Goal: Task Accomplishment & Management: Manage account settings

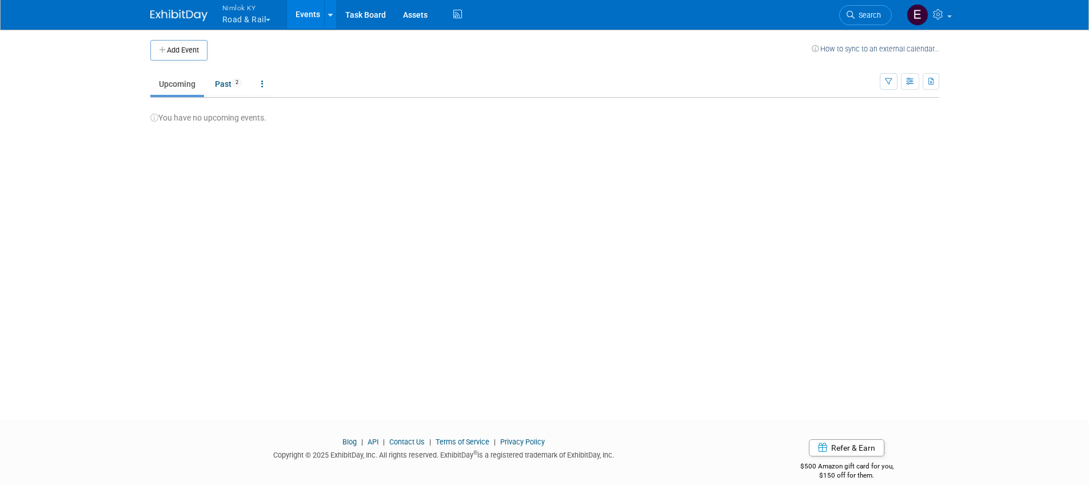
click at [274, 18] on button "Nimlok KY Road & Rail" at bounding box center [253, 15] width 64 height 30
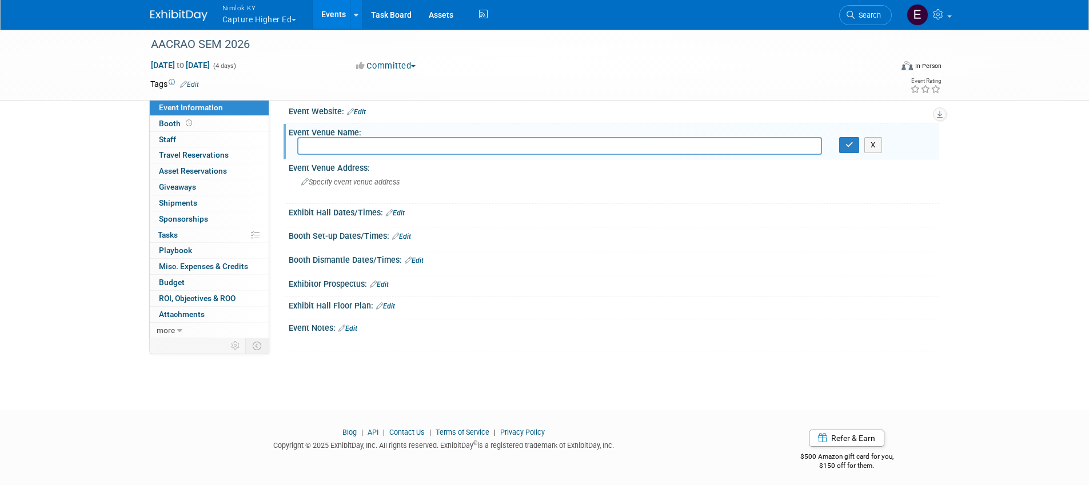
click at [244, 17] on button "Nimlok KY Capture Higher Ed" at bounding box center [266, 15] width 90 height 30
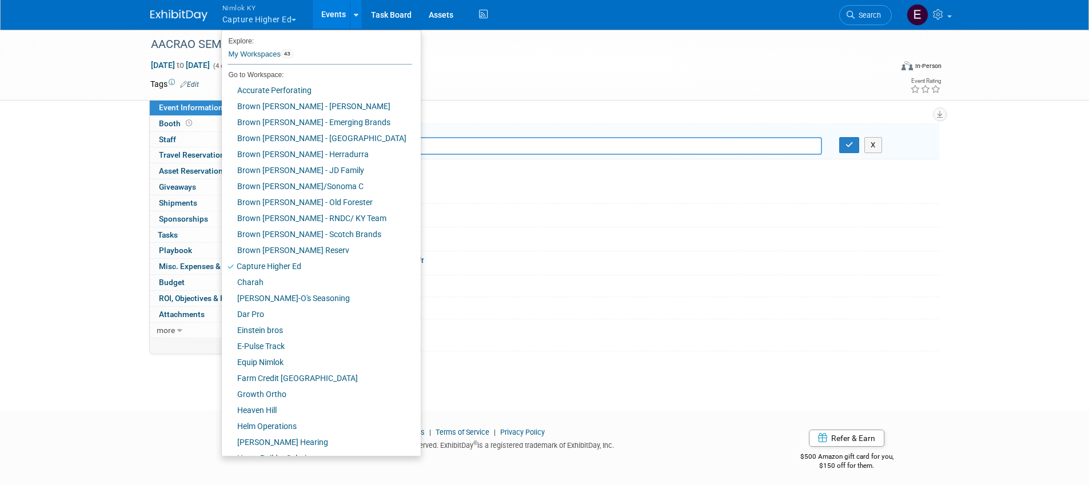
scroll to position [318, 0]
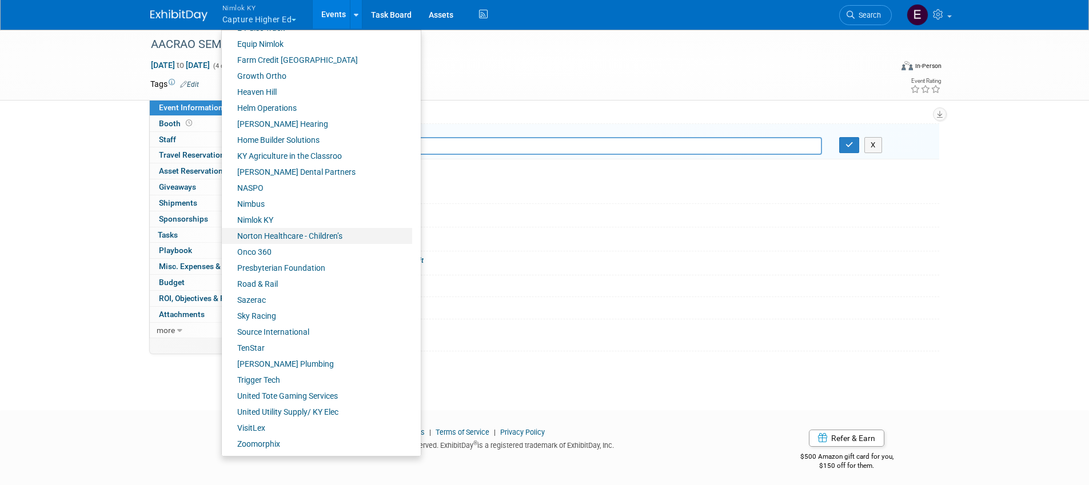
click at [280, 239] on link "Norton Healthcare - Children’s" at bounding box center [317, 236] width 190 height 16
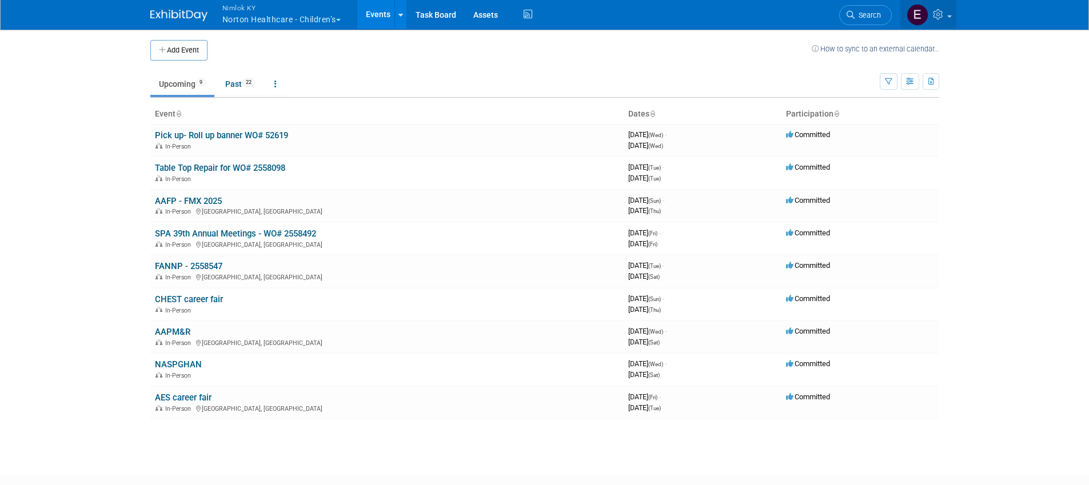
click at [938, 18] on icon at bounding box center [939, 14] width 13 height 10
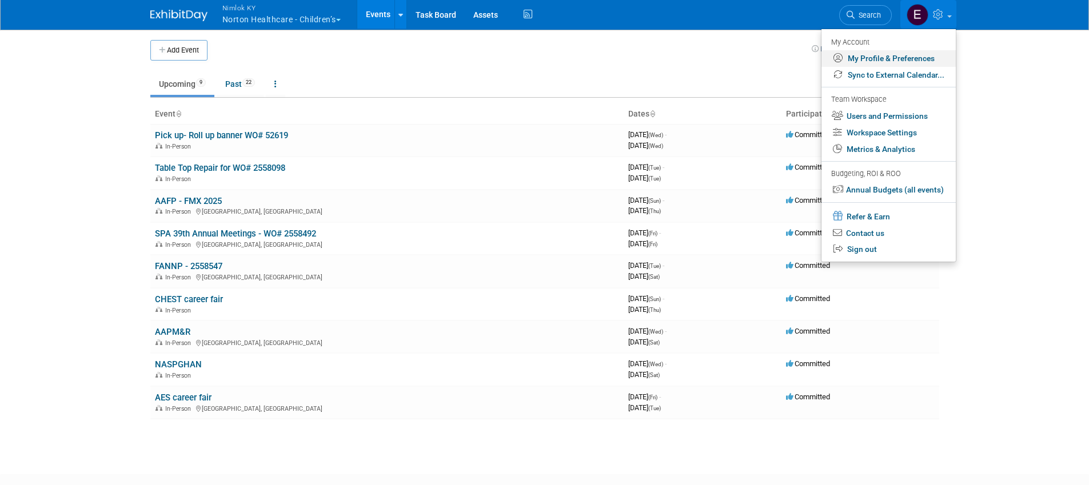
click at [927, 63] on link "My Profile & Preferences" at bounding box center [888, 58] width 134 height 17
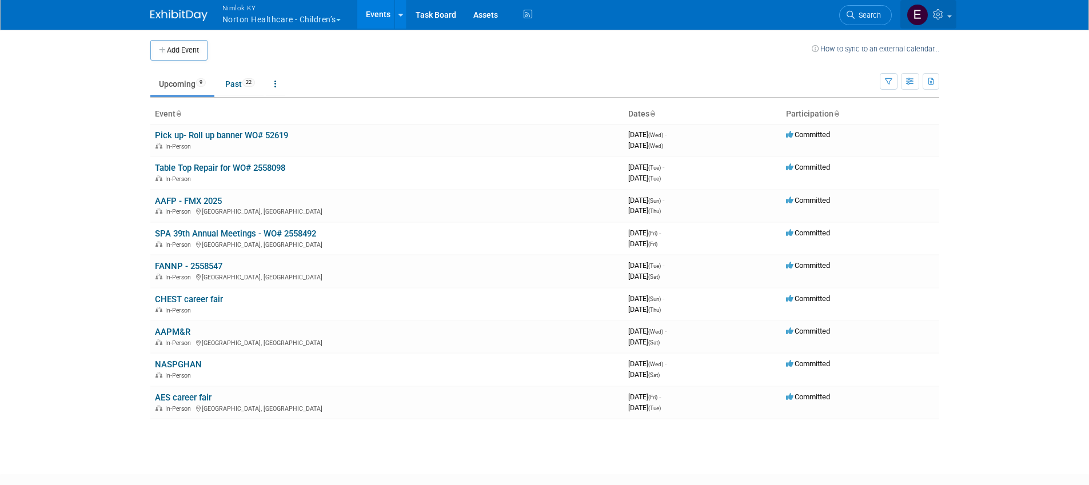
click at [939, 13] on icon at bounding box center [939, 14] width 13 height 10
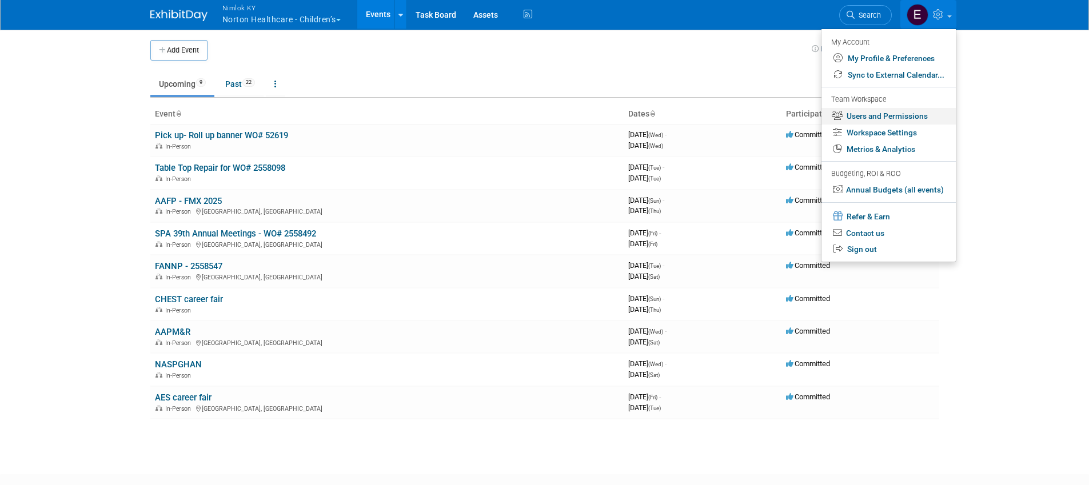
click at [912, 115] on link "Users and Permissions" at bounding box center [888, 116] width 134 height 17
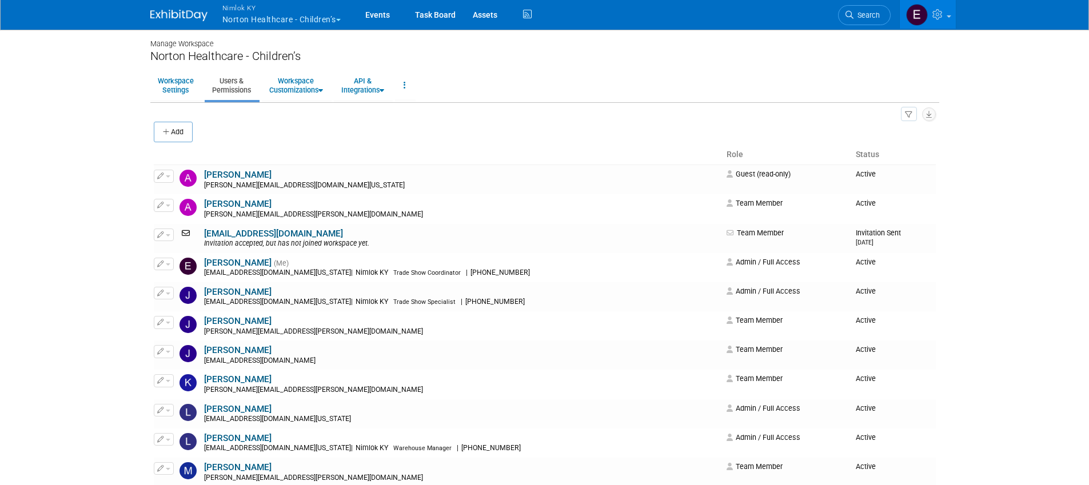
click at [1029, 174] on body "Nimlok [PERSON_NAME] Healthcare - Children’s Explore: My Workspaces 43 Go to Wo…" at bounding box center [544, 242] width 1089 height 485
click at [949, 19] on link at bounding box center [928, 14] width 56 height 29
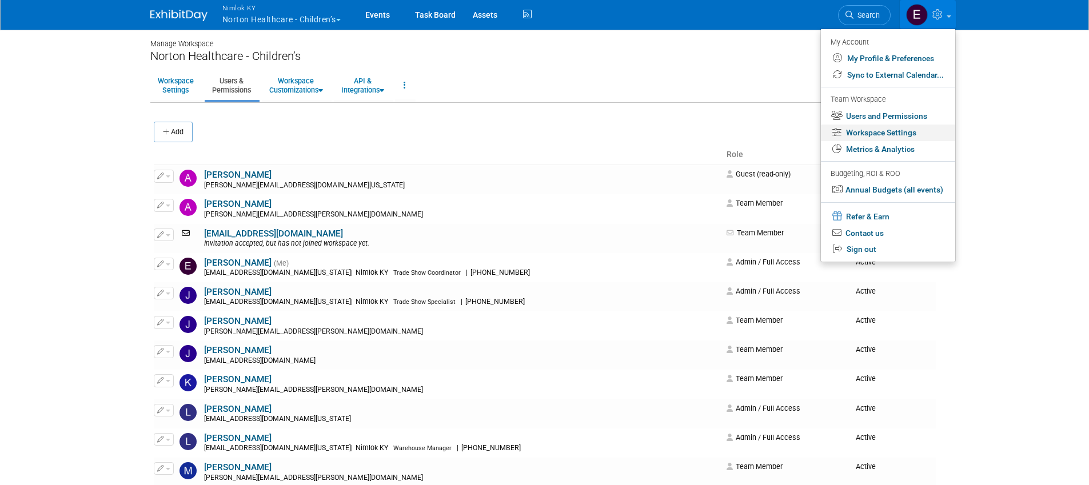
click at [913, 127] on link "Workspace Settings" at bounding box center [888, 133] width 134 height 17
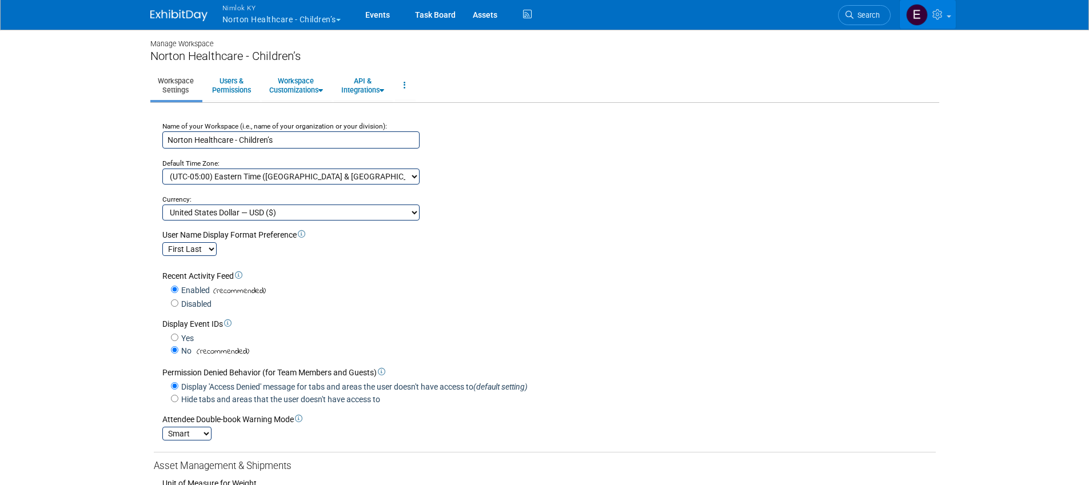
click at [942, 18] on icon at bounding box center [938, 14] width 13 height 10
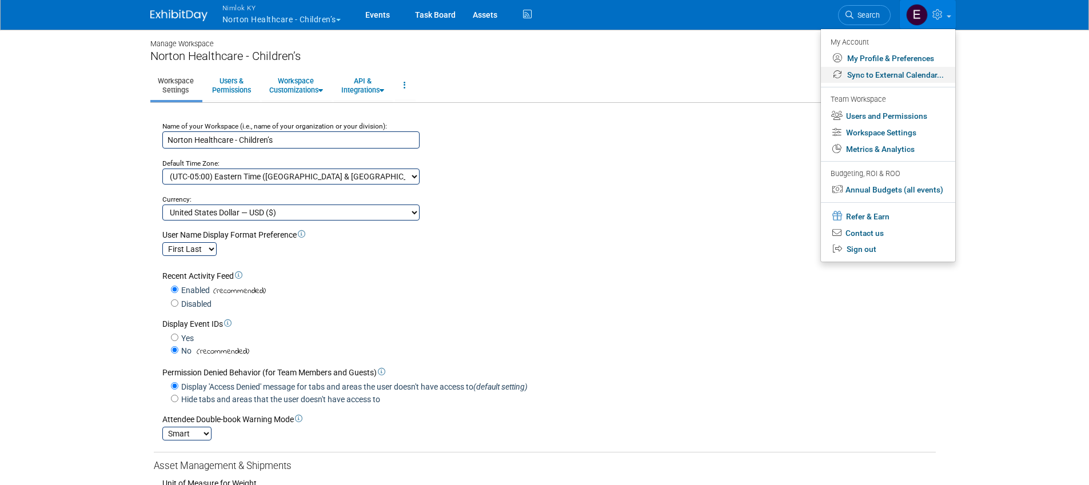
click at [895, 74] on link "Sync to External Calendar..." at bounding box center [888, 75] width 134 height 17
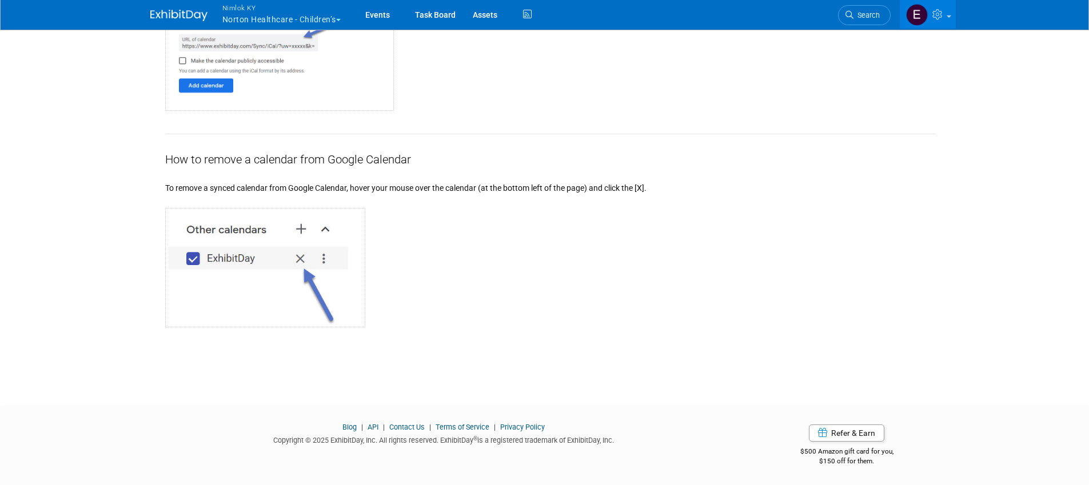
scroll to position [792, 0]
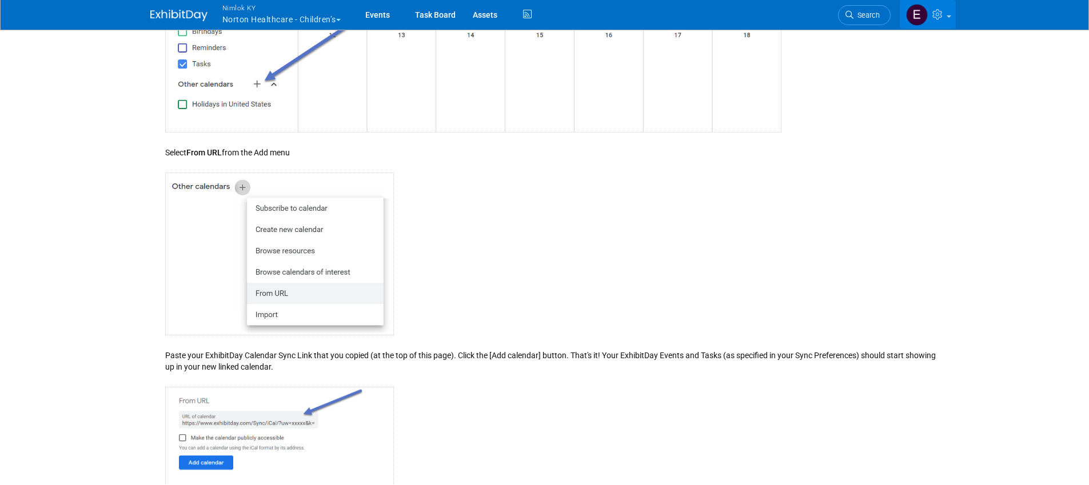
click at [934, 15] on icon at bounding box center [938, 14] width 13 height 10
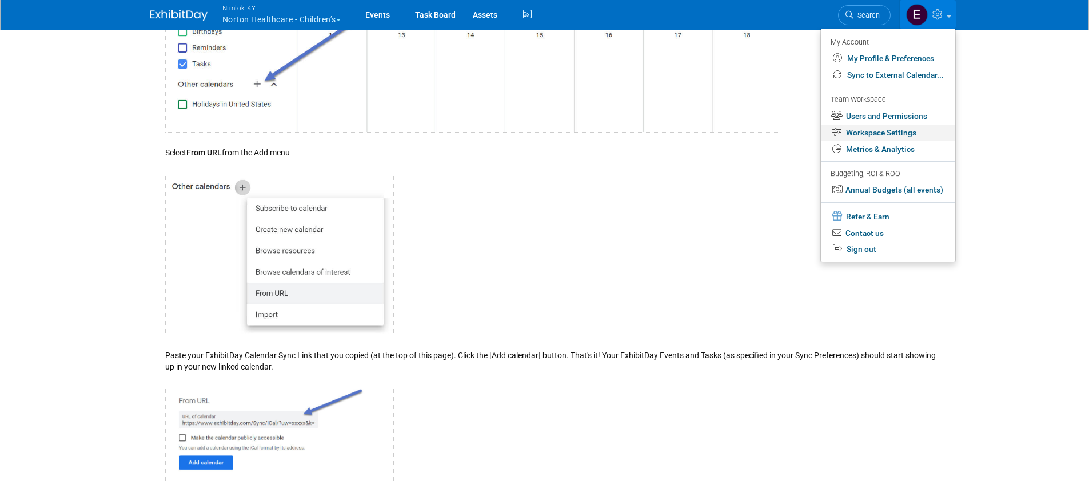
click at [897, 125] on link "Workspace Settings" at bounding box center [888, 133] width 134 height 17
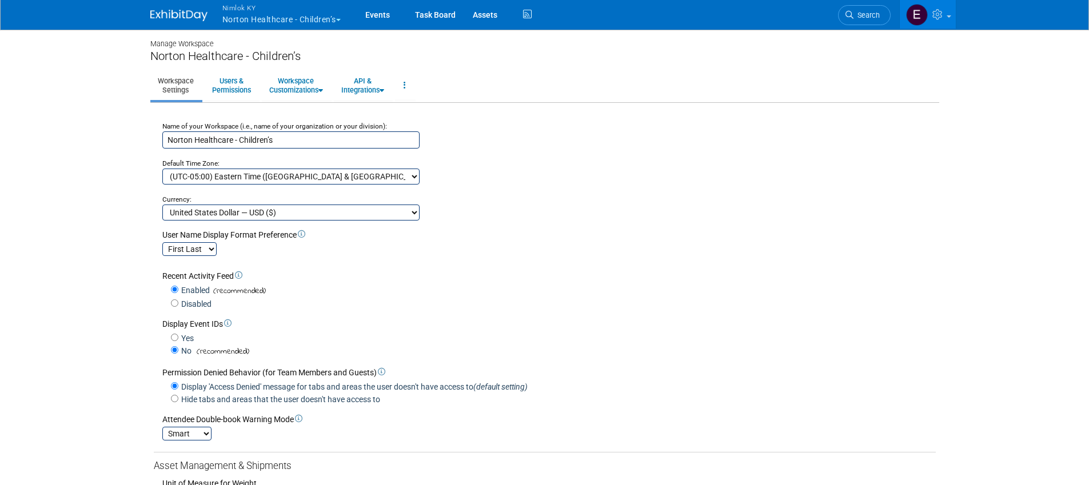
click at [800, 210] on div "Name of your Workspace (i.e., name of your organization or your division): Nort…" at bounding box center [545, 168] width 782 height 103
drag, startPoint x: 800, startPoint y: 209, endPoint x: 401, endPoint y: 139, distance: 405.1
click at [238, 93] on link "Users & Permissions" at bounding box center [232, 85] width 54 height 28
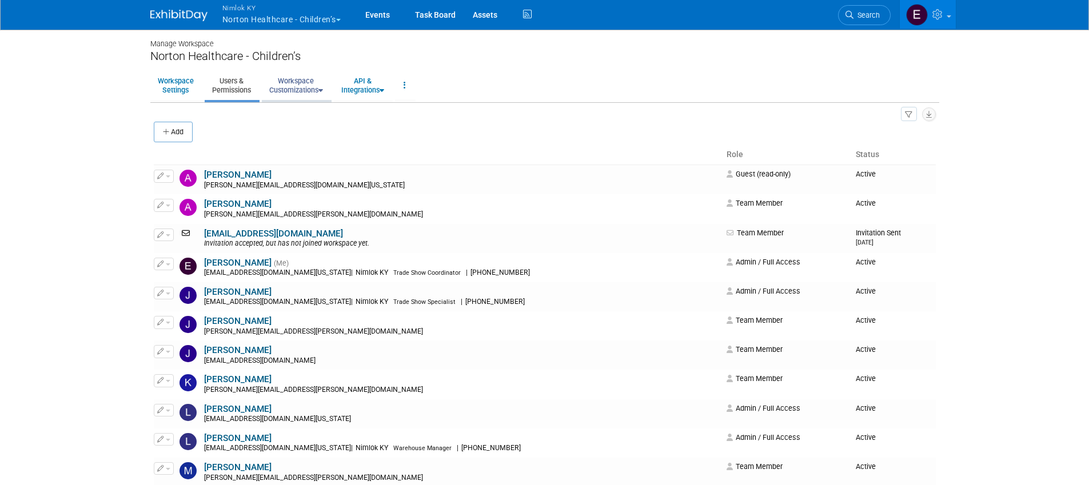
click at [316, 91] on link "Workspace Customizations" at bounding box center [296, 85] width 69 height 28
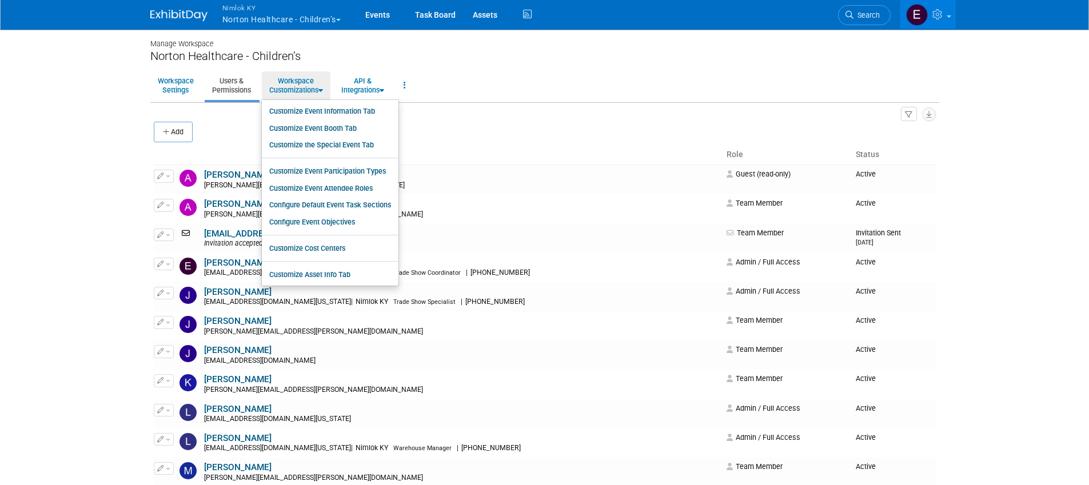
click at [274, 70] on ul "Workspace Settings Users & Permissions Workspace Customizations Customize Event…" at bounding box center [544, 86] width 789 height 32
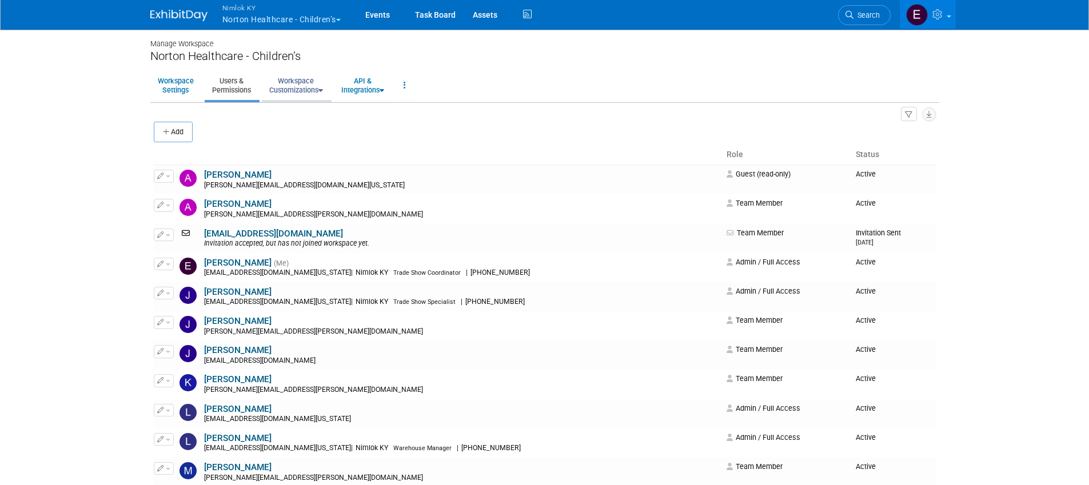
click at [301, 83] on link "Workspace Customizations" at bounding box center [296, 85] width 69 height 28
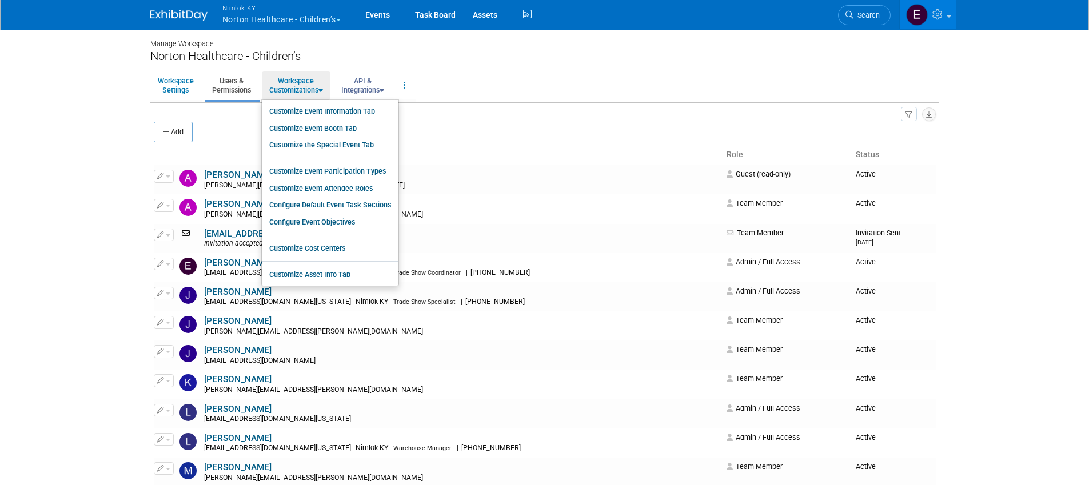
click at [366, 82] on link "API & Integrations" at bounding box center [363, 85] width 58 height 28
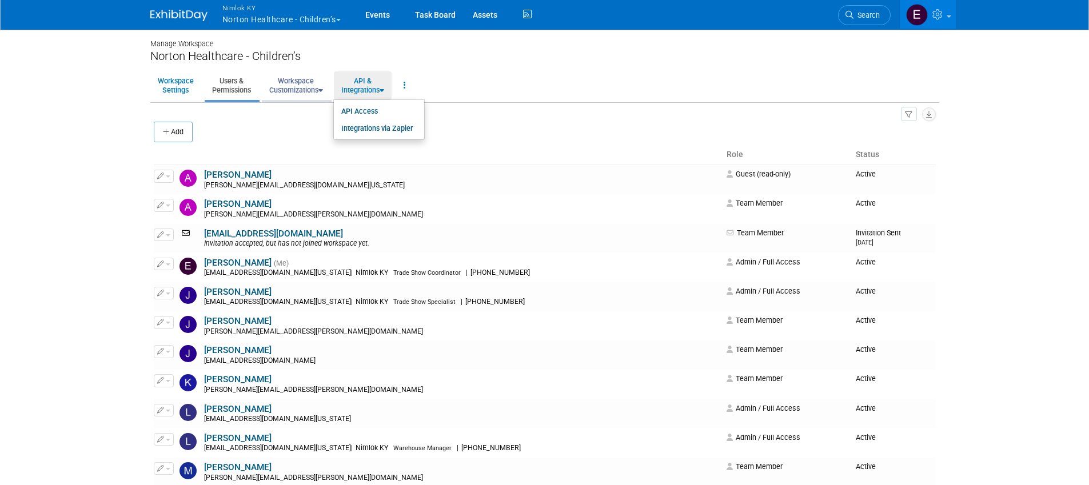
click at [281, 82] on link "Workspace Customizations" at bounding box center [296, 85] width 69 height 28
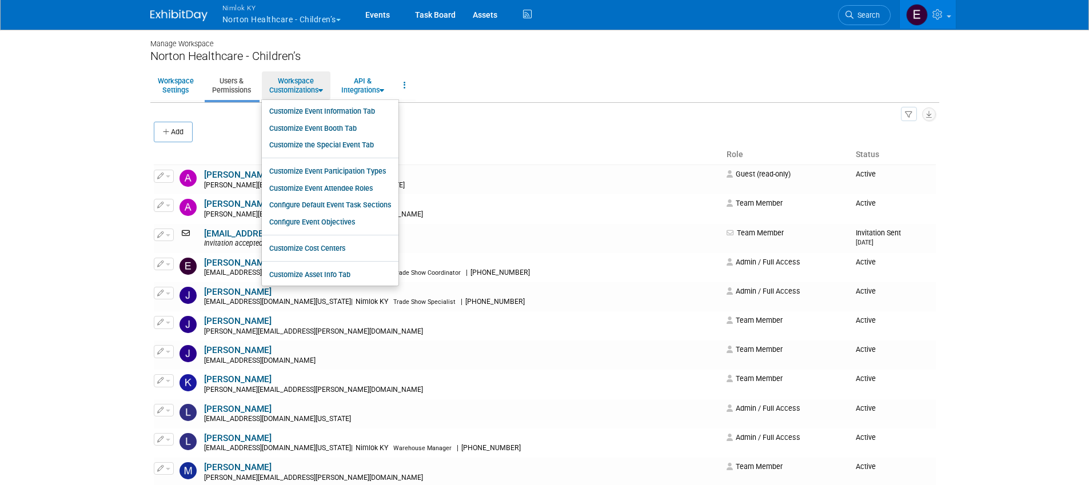
click at [86, 129] on body "Nimlok [PERSON_NAME] Healthcare - Children’s Explore: My Workspaces 43 Go to Wo…" at bounding box center [544, 242] width 1089 height 485
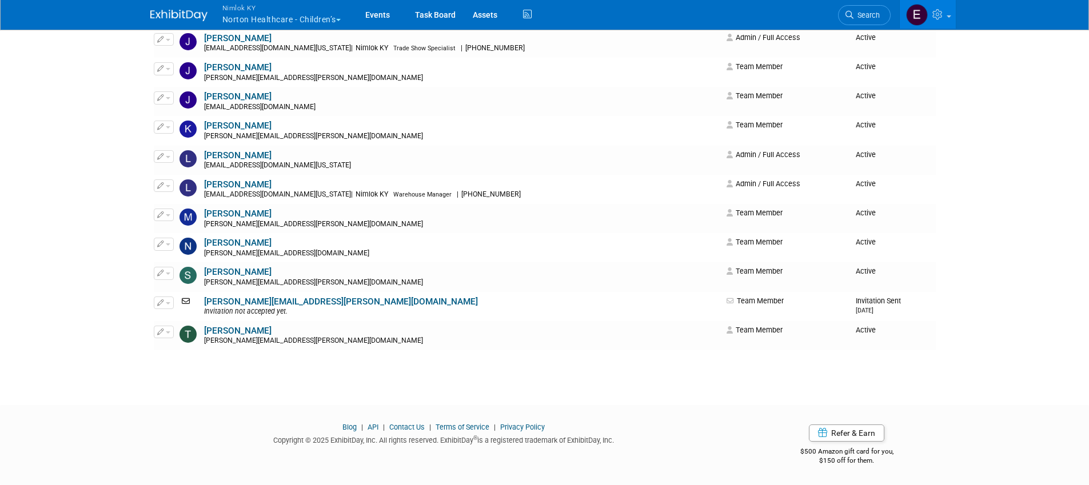
scroll to position [26, 0]
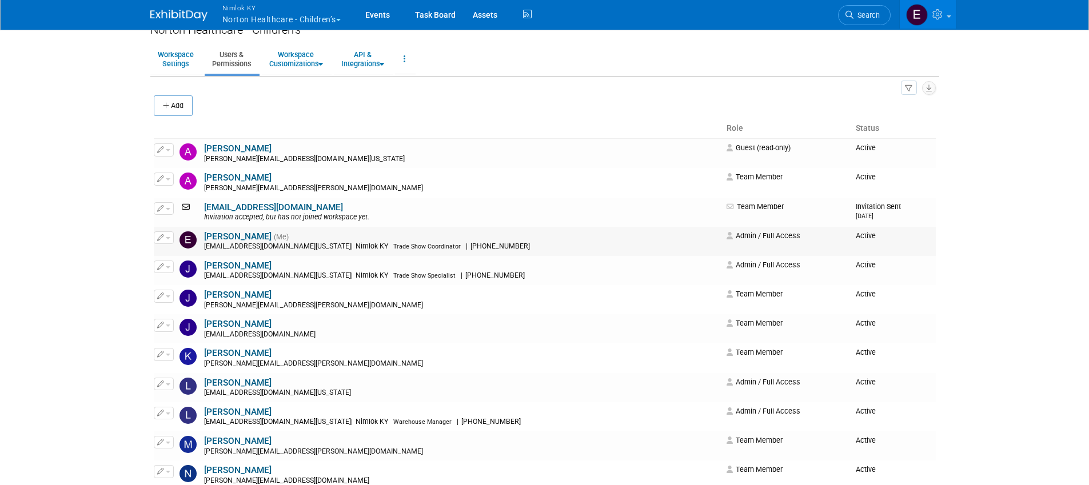
click at [245, 236] on link "Elizabeth Griffin" at bounding box center [237, 237] width 67 height 10
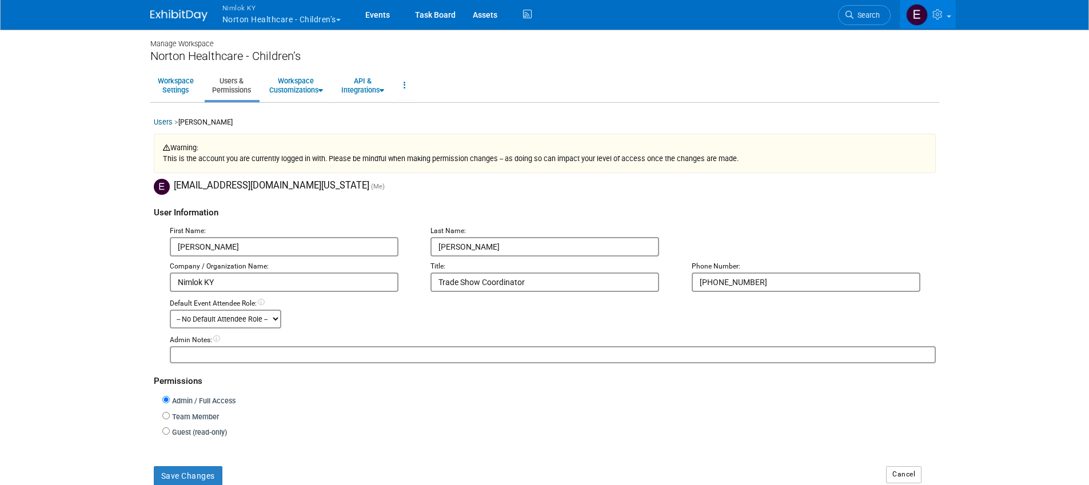
click at [861, 187] on div "Users > Elizabeth Griffin Warning: This is the account you are currently logged…" at bounding box center [544, 323] width 789 height 412
click at [487, 14] on link "Assets" at bounding box center [485, 14] width 42 height 29
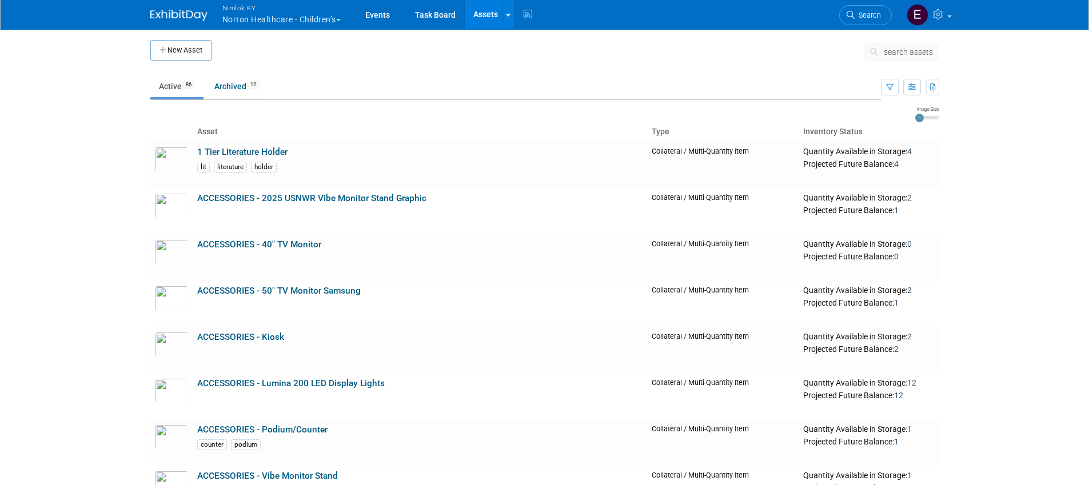
click at [908, 54] on span "search assets" at bounding box center [908, 51] width 49 height 9
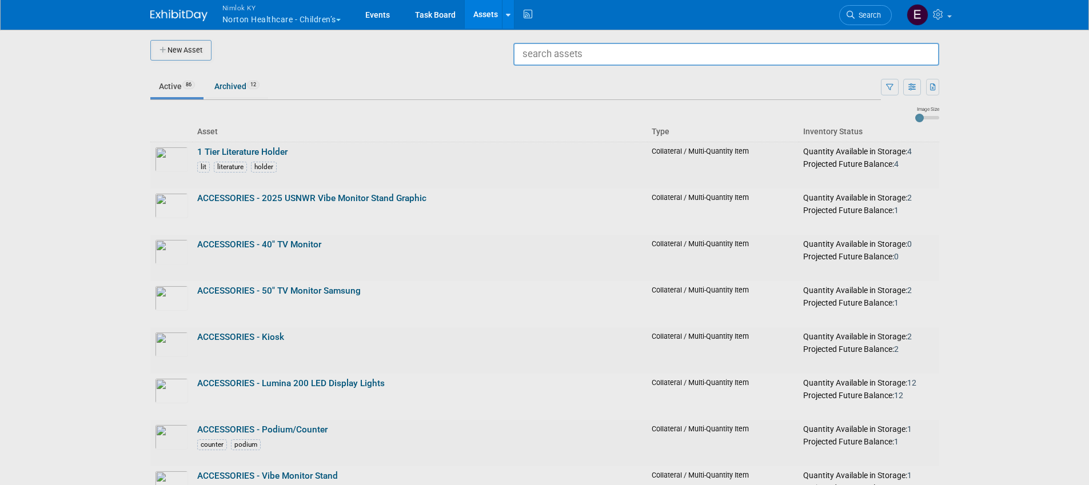
click at [545, 58] on div at bounding box center [545, 242] width 0 height 485
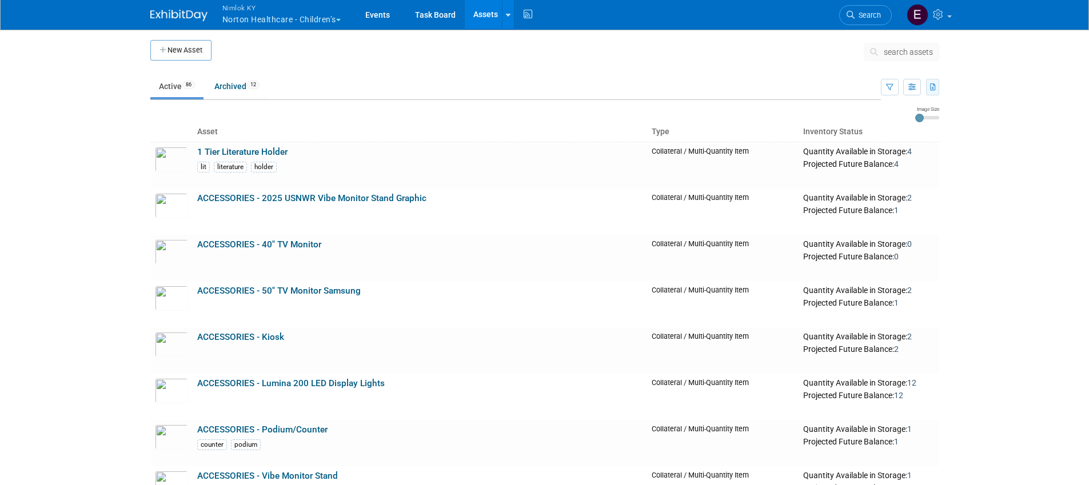
click at [933, 84] on icon "button" at bounding box center [933, 87] width 6 height 7
click at [1005, 83] on body "Nimlok KY Norton Healthcare - Children’s Explore: My Workspaces 43 Go to Worksp…" at bounding box center [544, 242] width 1089 height 485
click at [913, 88] on icon "button" at bounding box center [911, 87] width 7 height 7
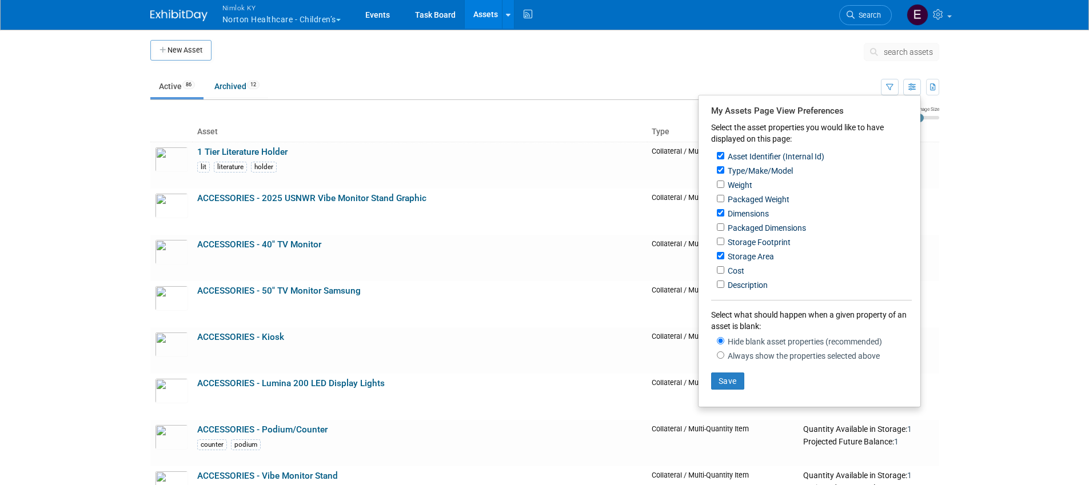
click at [1004, 89] on body "Nimlok KY Norton Healthcare - Children’s Explore: My Workspaces 43 Go to Worksp…" at bounding box center [544, 242] width 1089 height 485
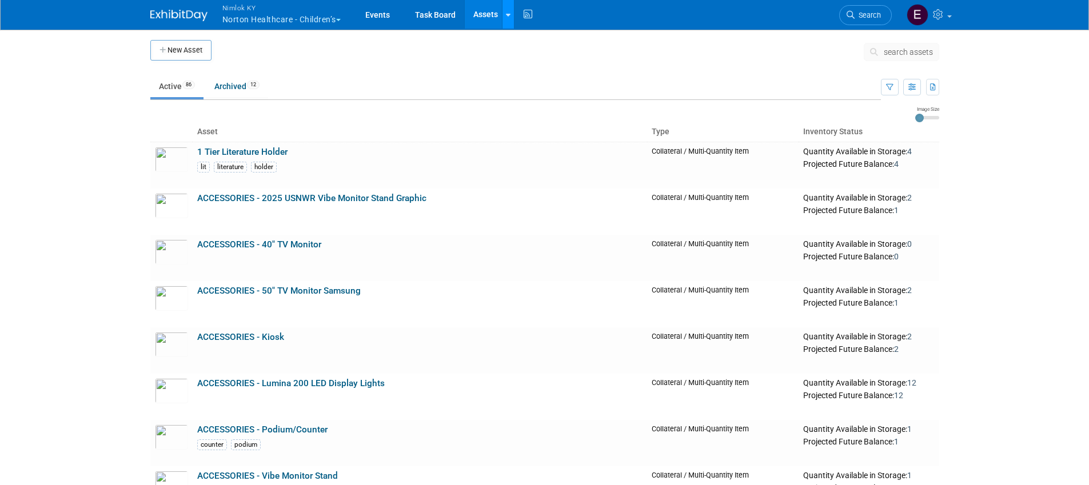
click at [510, 18] on icon at bounding box center [508, 14] width 5 height 7
click at [425, 51] on td at bounding box center [537, 54] width 652 height 29
click at [932, 8] on link at bounding box center [928, 14] width 56 height 29
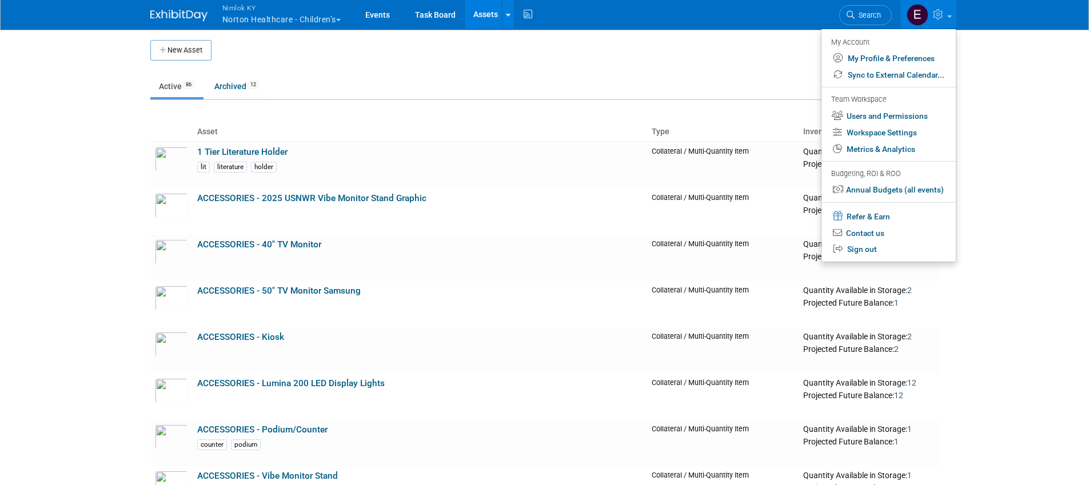
click at [1045, 163] on body "Nimlok KY Norton Healthcare - Children’s Explore: My Workspaces 43 Go to Worksp…" at bounding box center [544, 242] width 1089 height 485
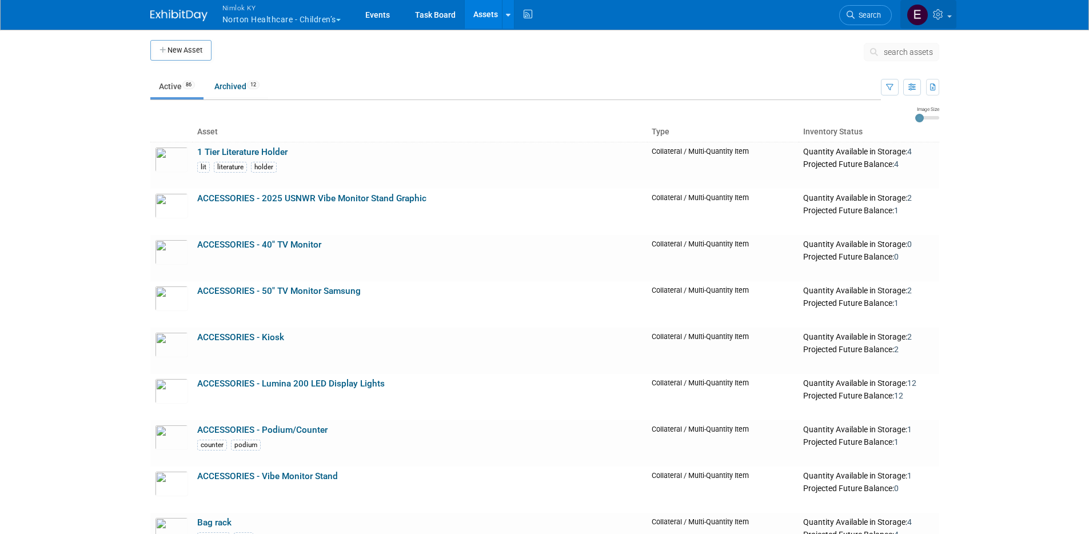
click at [940, 18] on icon at bounding box center [939, 14] width 13 height 10
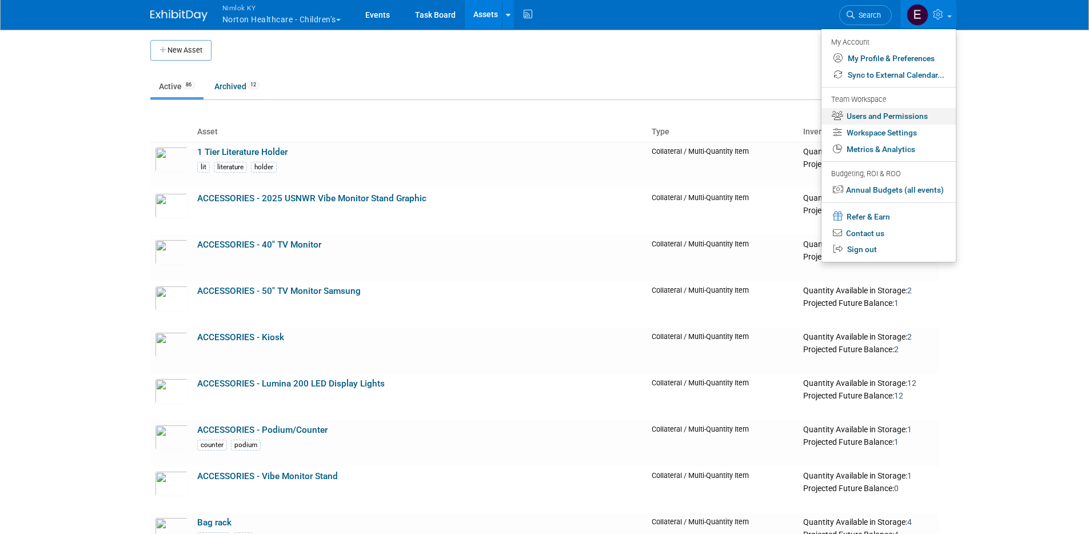
click at [896, 119] on link "Users and Permissions" at bounding box center [888, 116] width 134 height 17
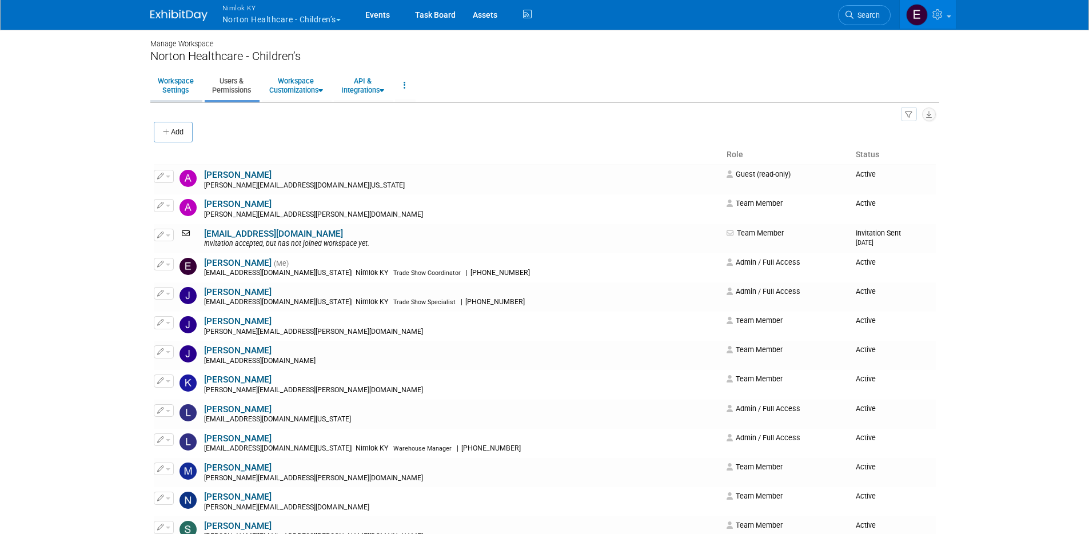
click at [170, 84] on link "Workspace Settings" at bounding box center [175, 85] width 51 height 28
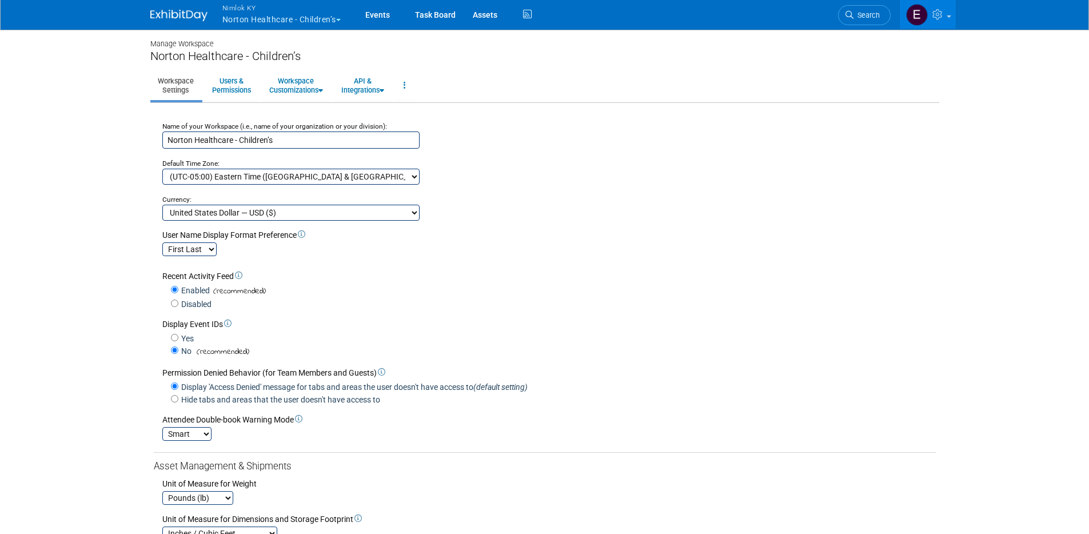
click at [95, 163] on body "Nimlok [PERSON_NAME] Healthcare - Children’s Explore: My Workspaces 43 Go to Wo…" at bounding box center [544, 267] width 1089 height 534
click at [405, 80] on link at bounding box center [404, 85] width 19 height 28
click at [377, 82] on link "API & Integrations" at bounding box center [363, 85] width 58 height 28
click at [306, 86] on link "Workspace Customizations" at bounding box center [296, 85] width 69 height 28
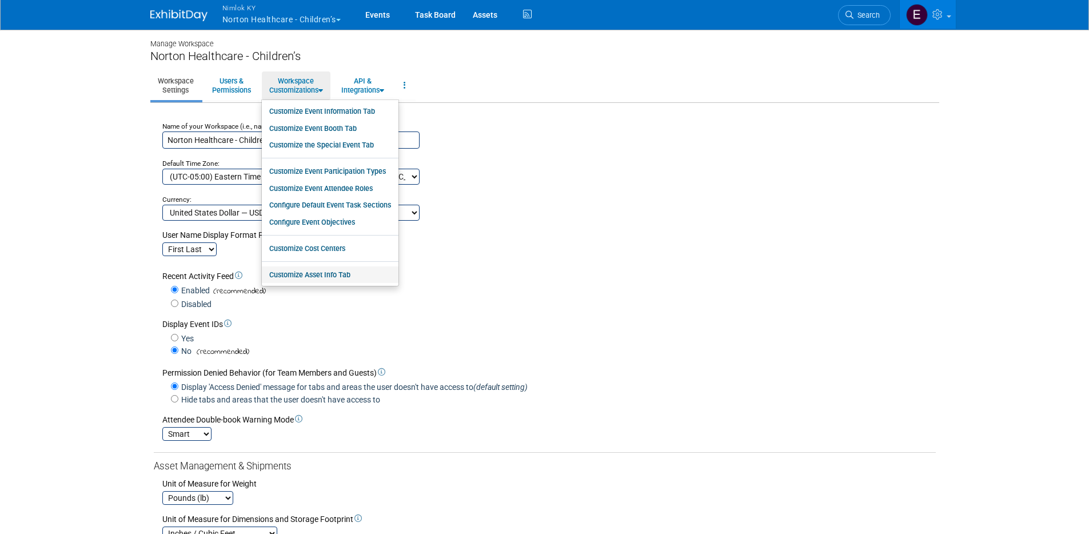
click at [313, 274] on link "Customize Asset Info Tab" at bounding box center [330, 274] width 137 height 17
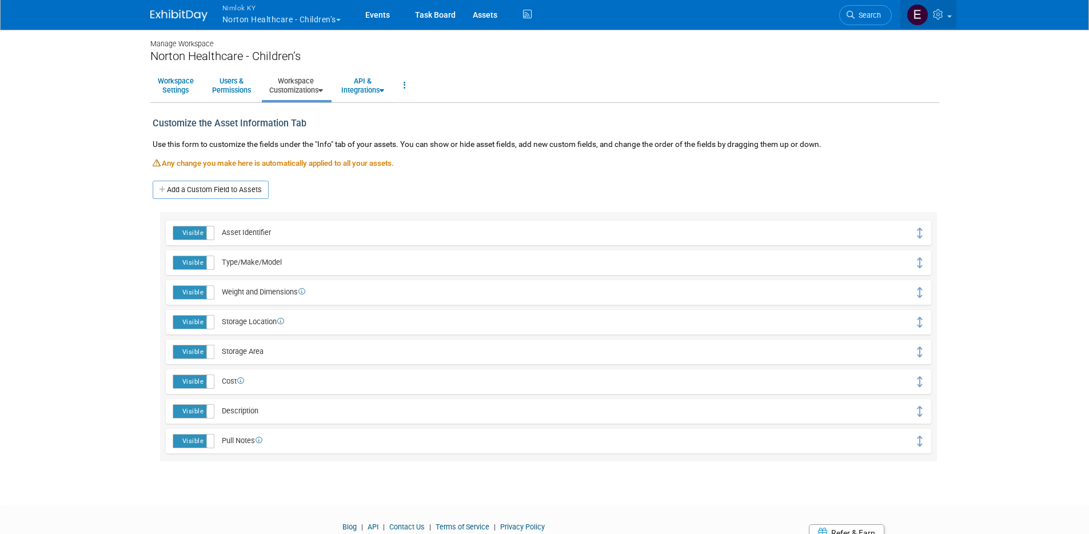
click at [956, 15] on link at bounding box center [928, 14] width 56 height 29
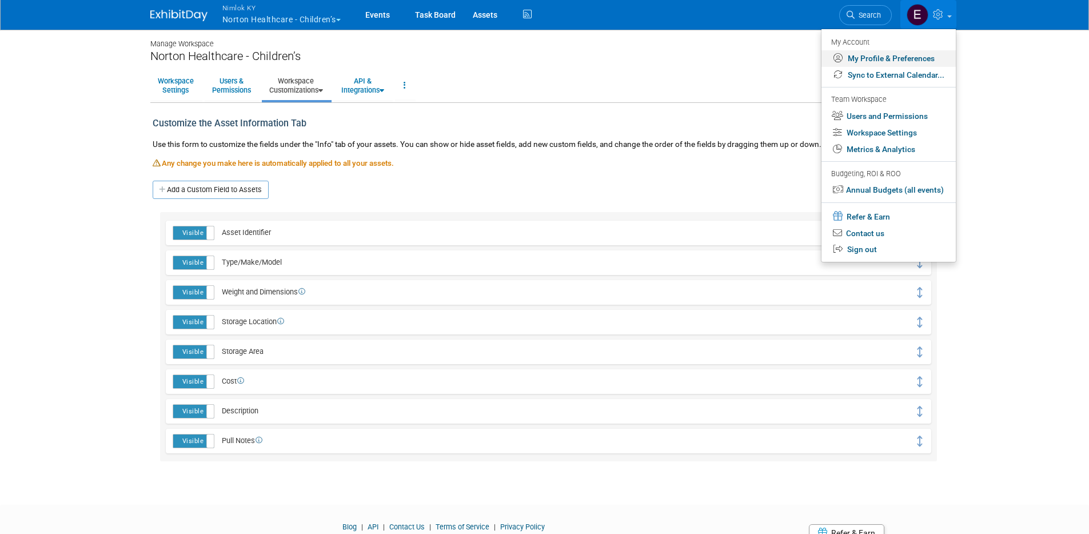
click at [902, 60] on link "My Profile & Preferences" at bounding box center [888, 58] width 134 height 17
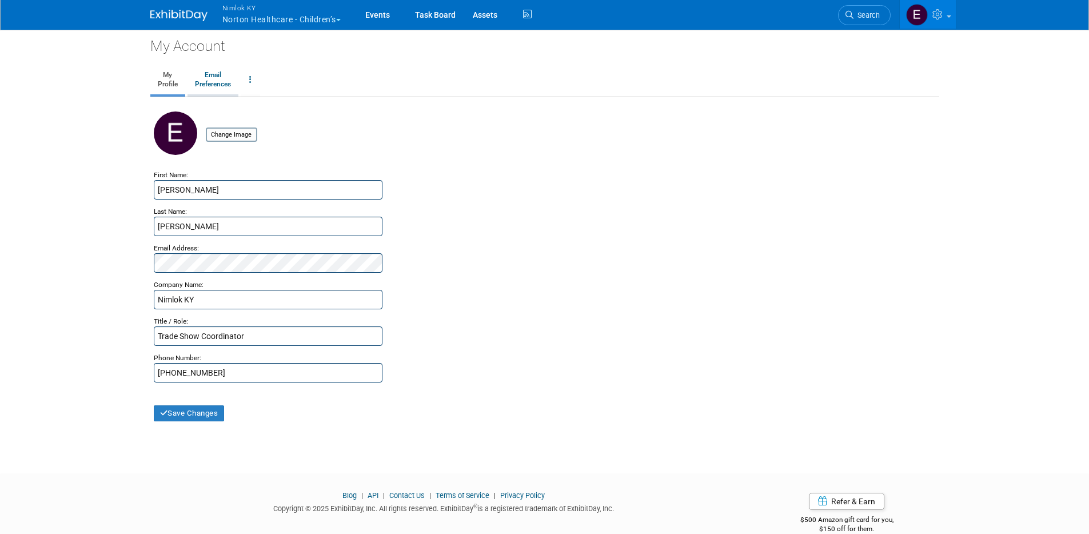
click at [211, 78] on link "Email Preferences" at bounding box center [212, 80] width 51 height 29
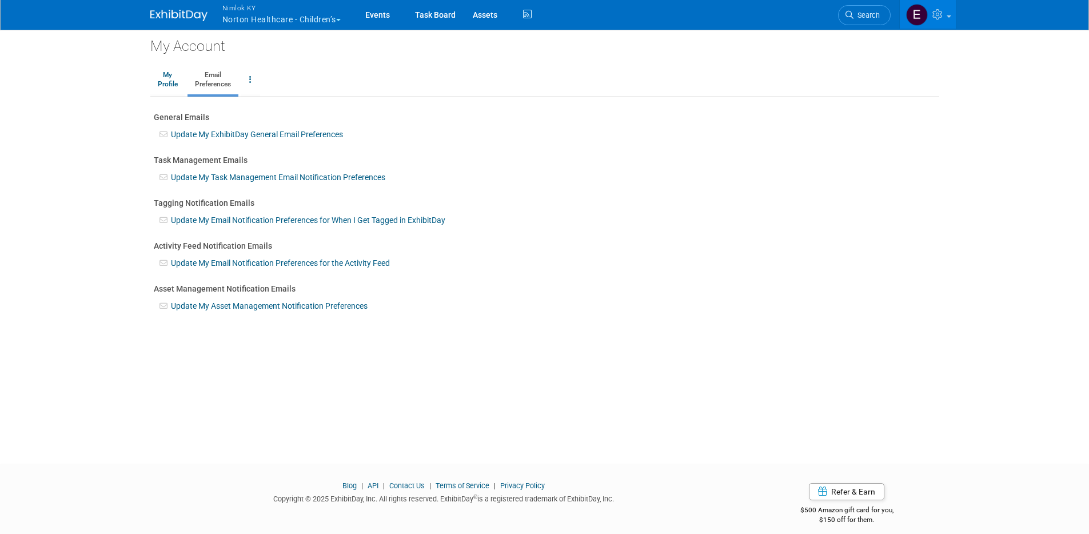
click at [308, 302] on link "Update My Asset Management Notification Preferences" at bounding box center [269, 305] width 197 height 9
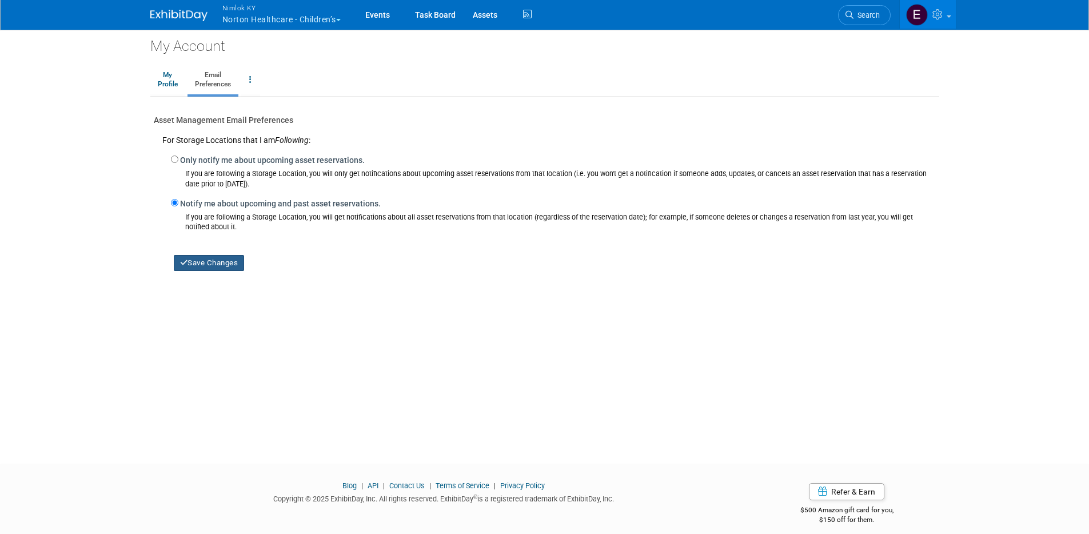
click at [220, 256] on button "Save Changes" at bounding box center [209, 263] width 71 height 16
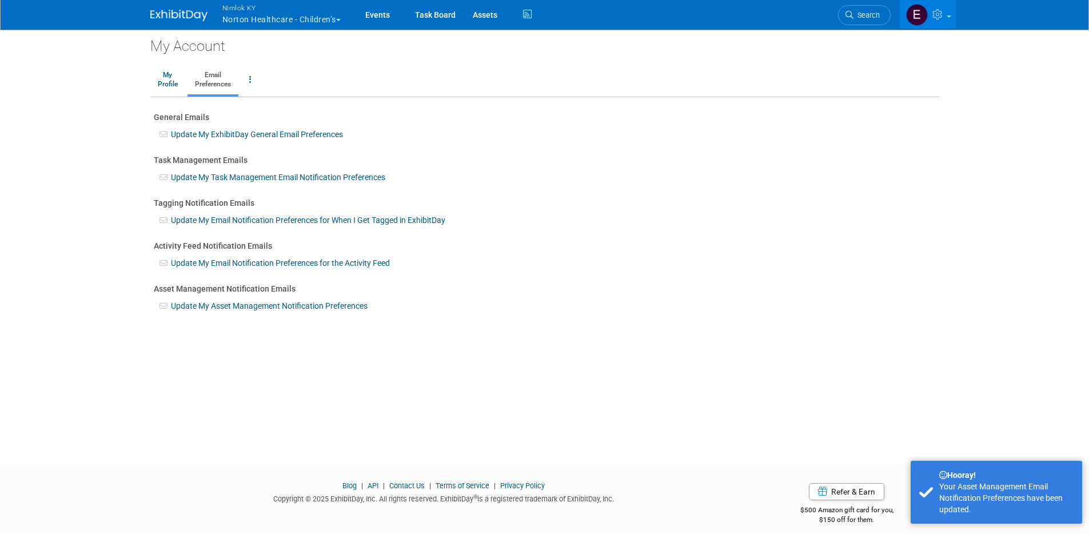
click at [341, 23] on button "Nimlok KY Norton Healthcare - Children’s" at bounding box center [288, 15] width 134 height 30
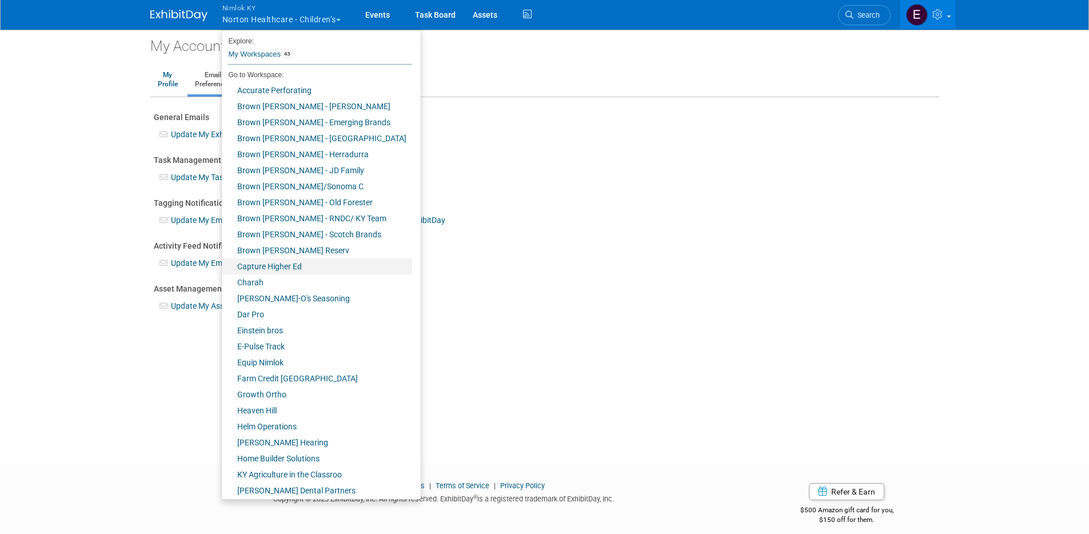
click at [325, 268] on link "Capture Higher Ed" at bounding box center [317, 266] width 190 height 16
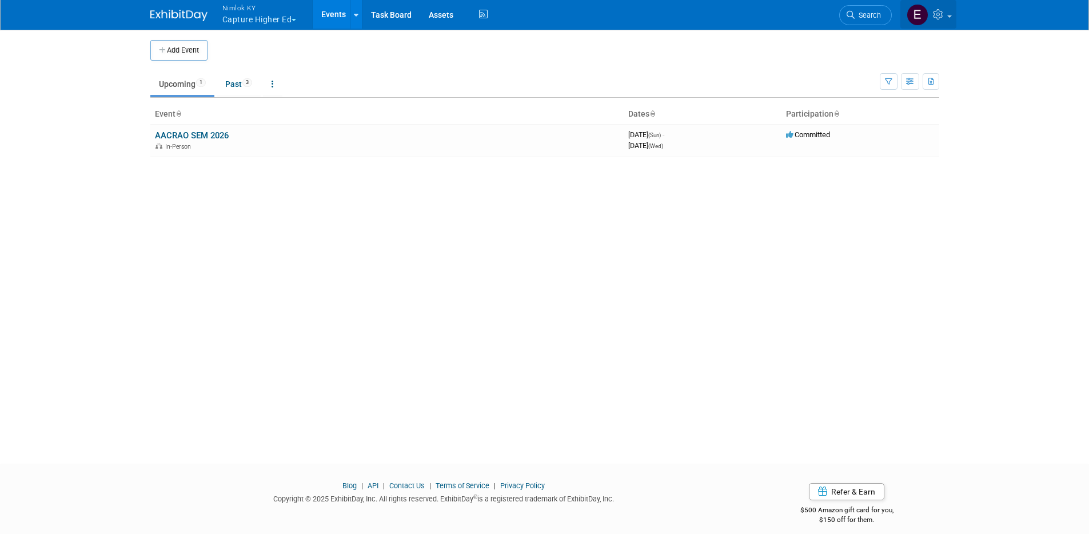
click at [945, 17] on icon at bounding box center [939, 14] width 13 height 10
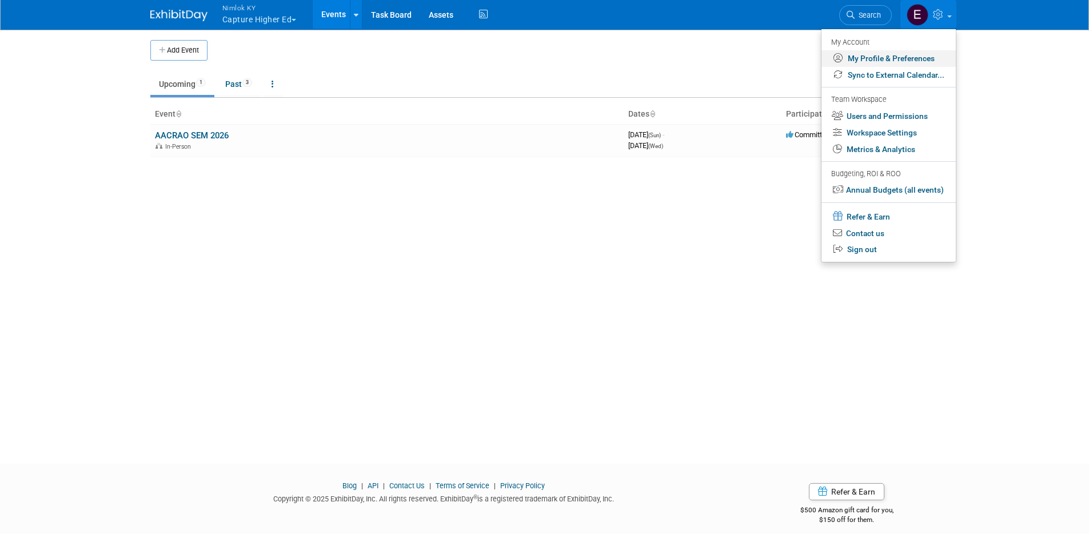
click at [886, 61] on link "My Profile & Preferences" at bounding box center [888, 58] width 134 height 17
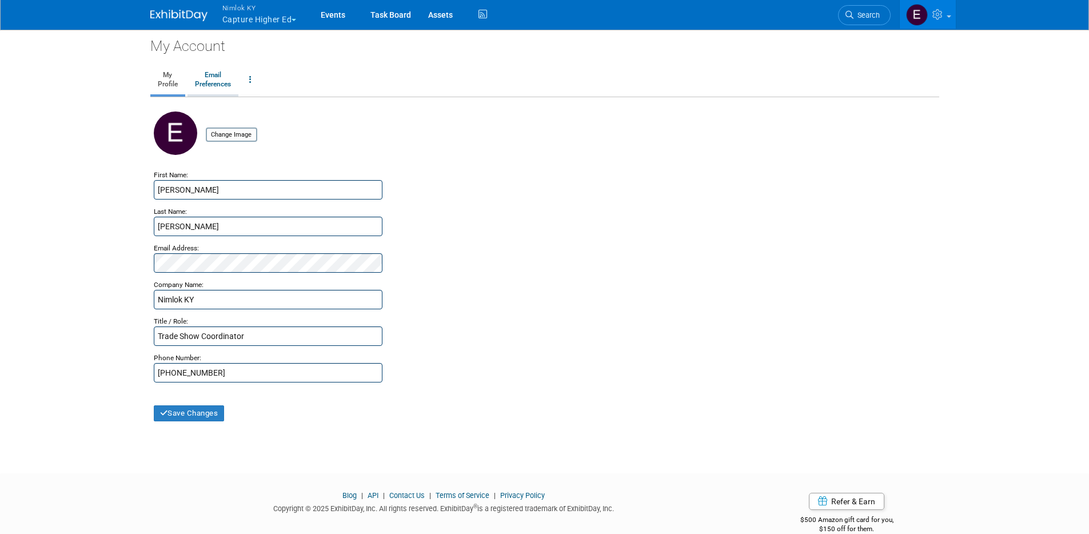
click at [217, 77] on link "Email Preferences" at bounding box center [212, 80] width 51 height 29
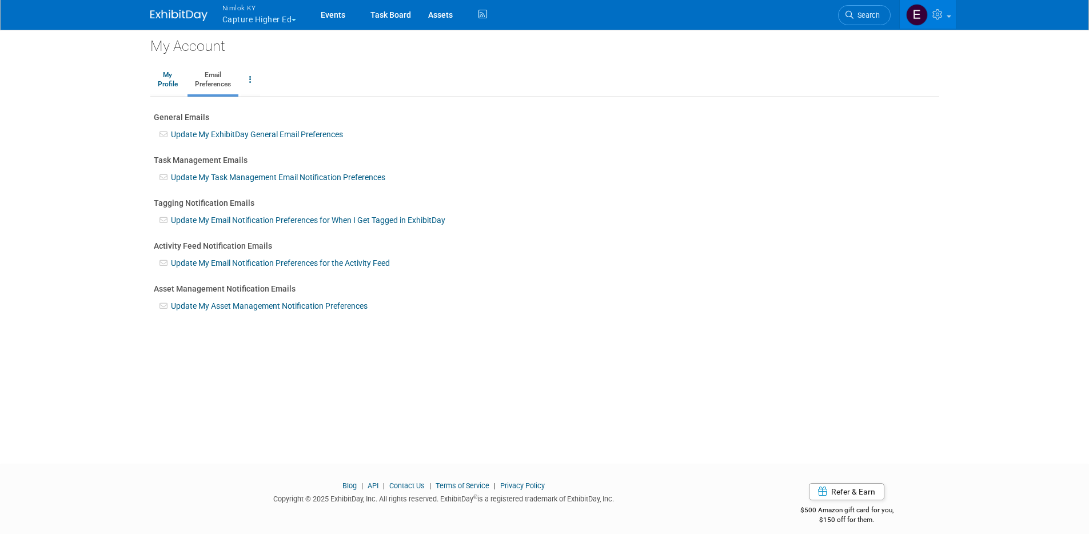
click at [338, 300] on div "Update My Asset Management Notification Preferences" at bounding box center [545, 302] width 782 height 17
click at [337, 304] on link "Update My Asset Management Notification Preferences" at bounding box center [269, 305] width 197 height 9
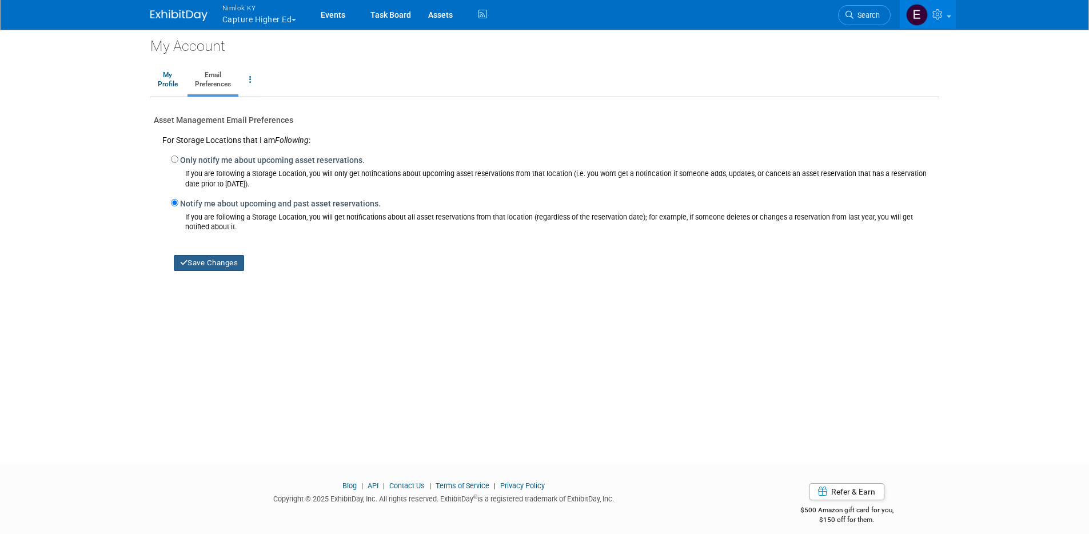
click at [241, 262] on button "Save Changes" at bounding box center [209, 263] width 71 height 16
